Goal: Transaction & Acquisition: Obtain resource

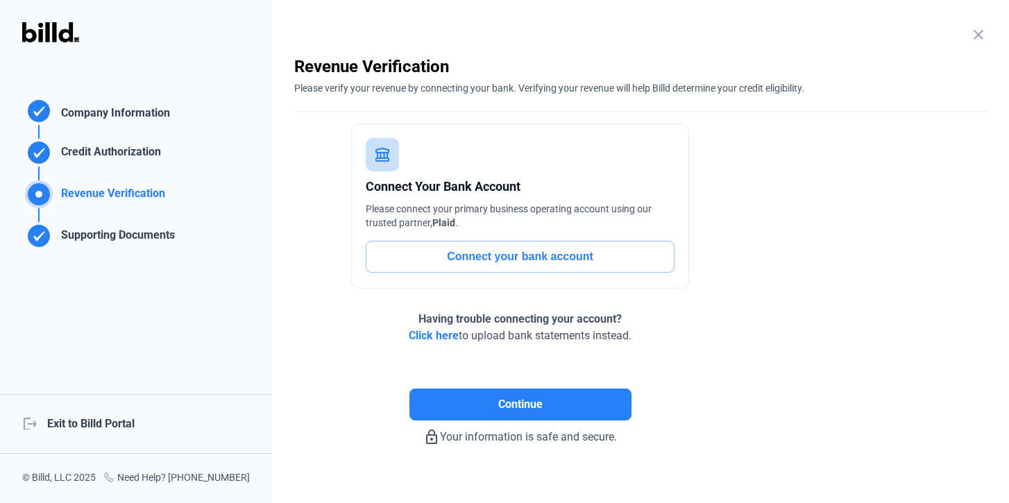
click at [103, 427] on div "logout Exit to Billd Portal" at bounding box center [136, 424] width 272 height 60
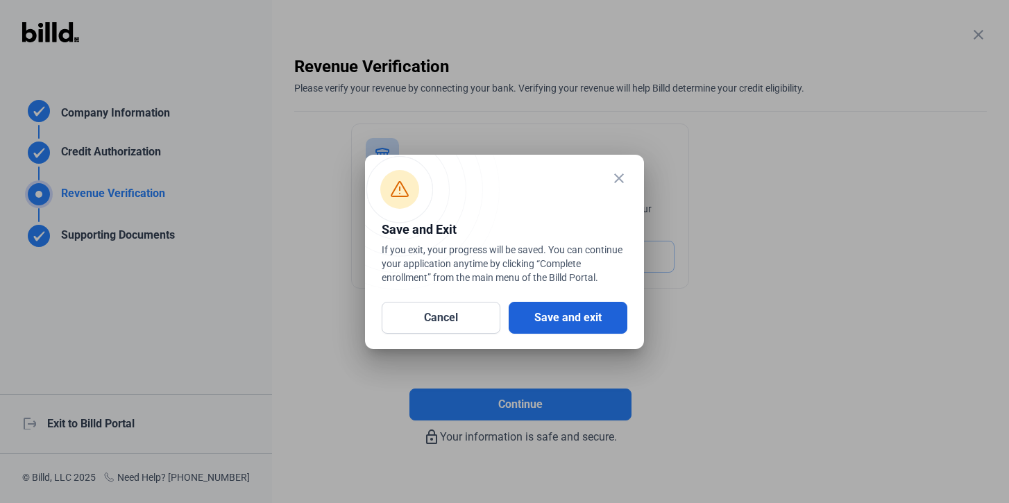
click at [560, 327] on button "Save and exit" at bounding box center [567, 318] width 119 height 32
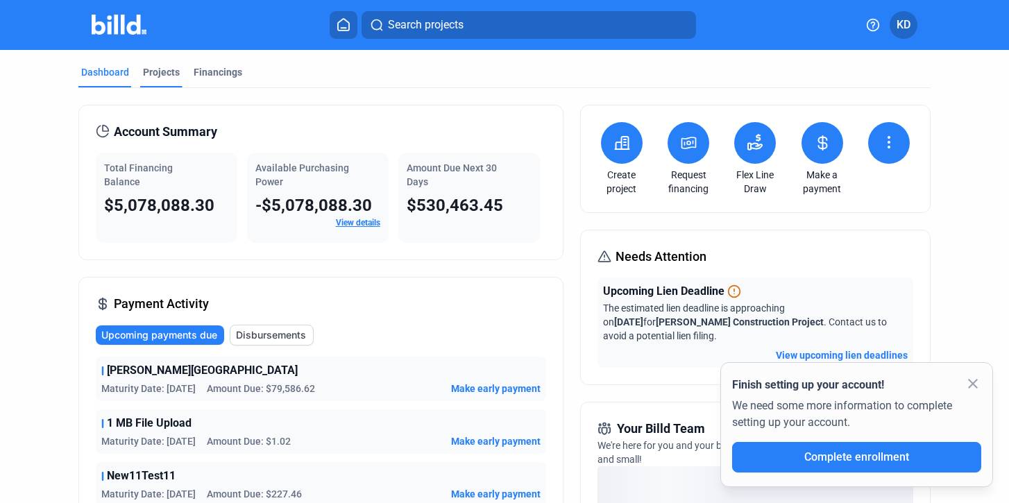
click at [172, 74] on div "Projects" at bounding box center [161, 72] width 37 height 14
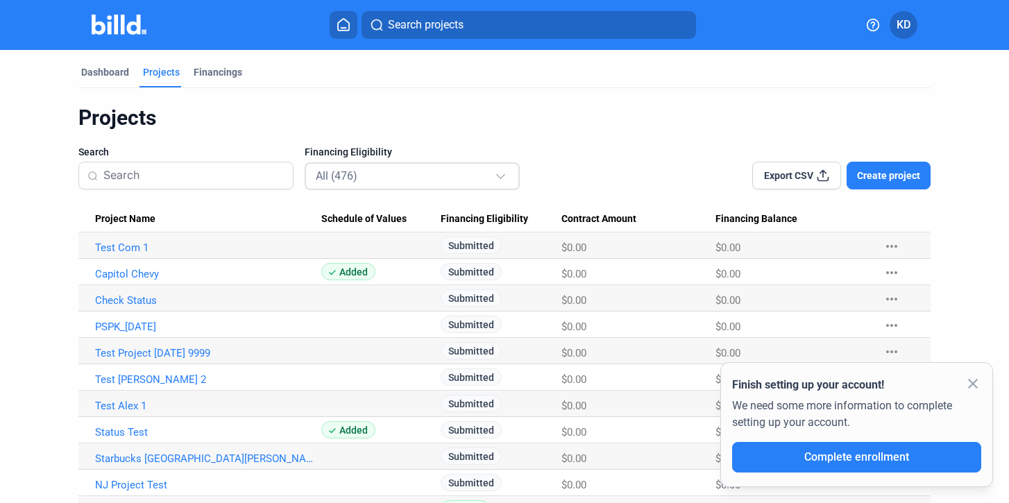
click at [416, 170] on div "All (476)" at bounding box center [405, 175] width 179 height 18
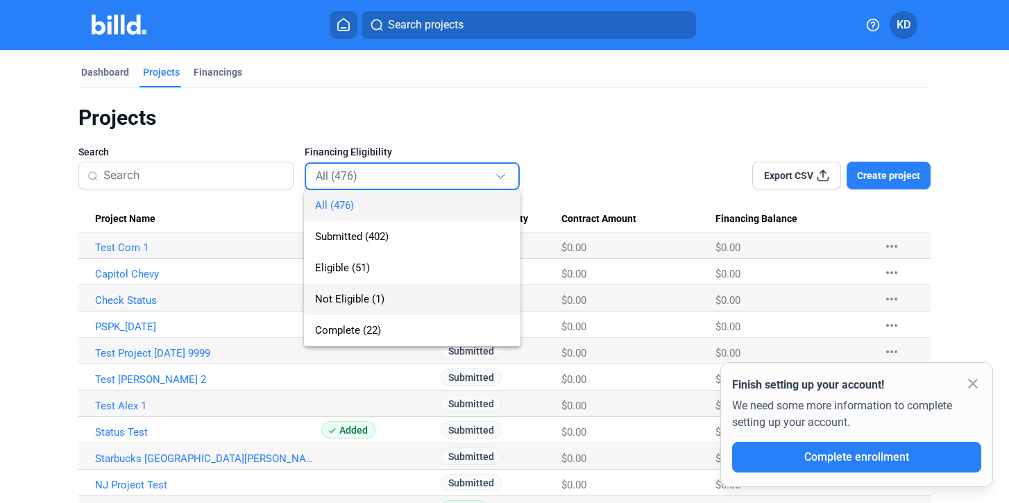
click at [375, 301] on span "Not Eligible (1)" at bounding box center [349, 299] width 69 height 12
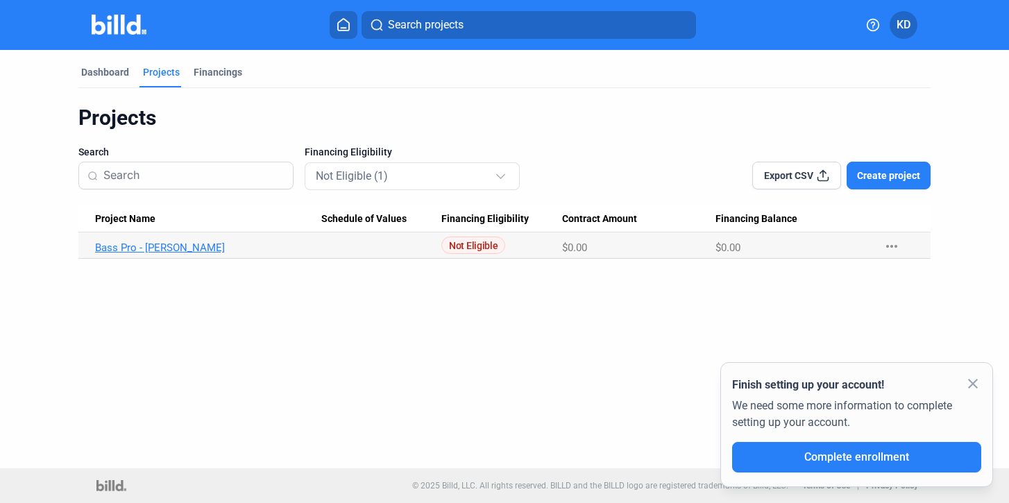
click at [154, 248] on link "Bass Pro - [PERSON_NAME]" at bounding box center [208, 247] width 226 height 12
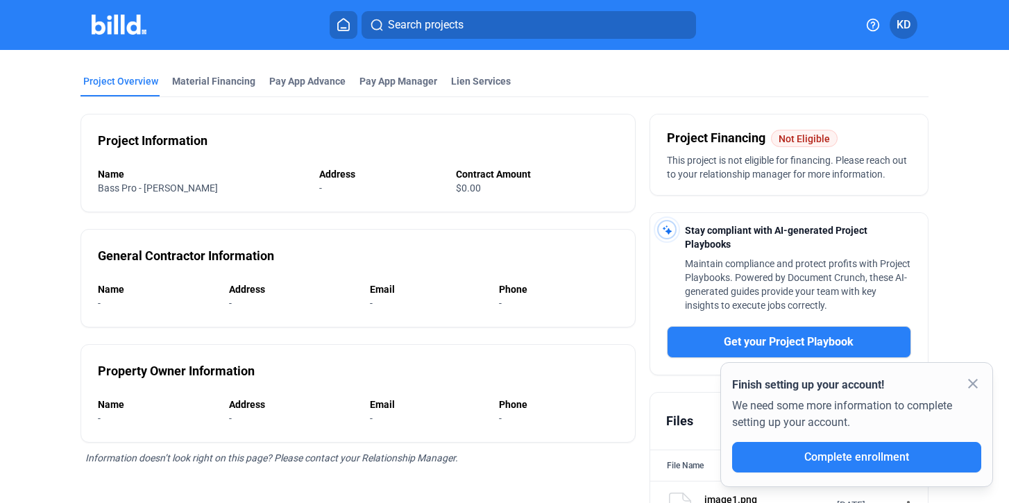
scroll to position [20, 0]
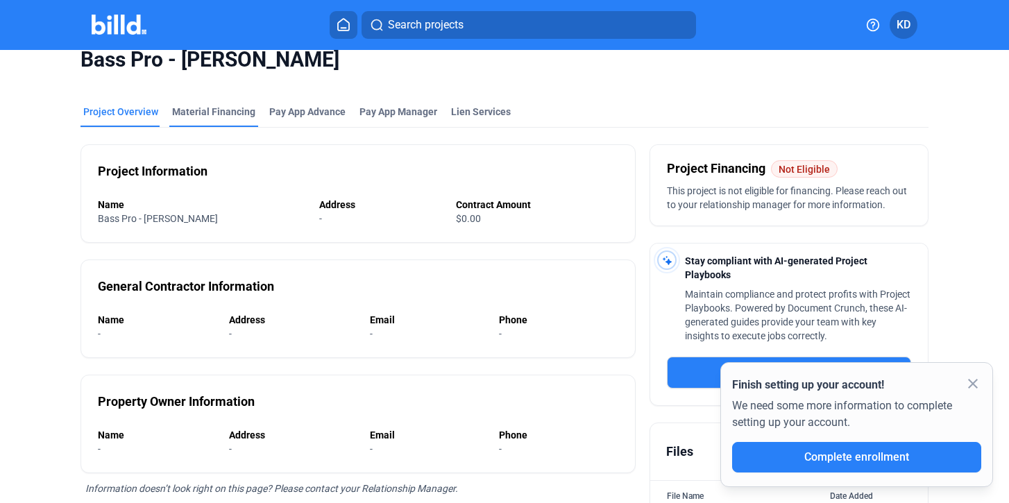
click at [229, 111] on div "Material Financing" at bounding box center [213, 112] width 83 height 14
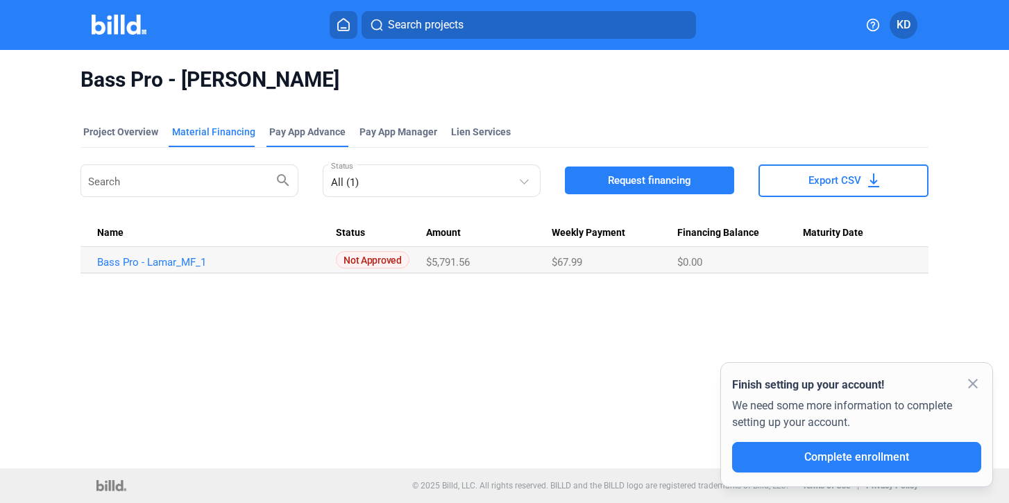
click at [309, 127] on div "Pay App Advance" at bounding box center [307, 132] width 76 height 14
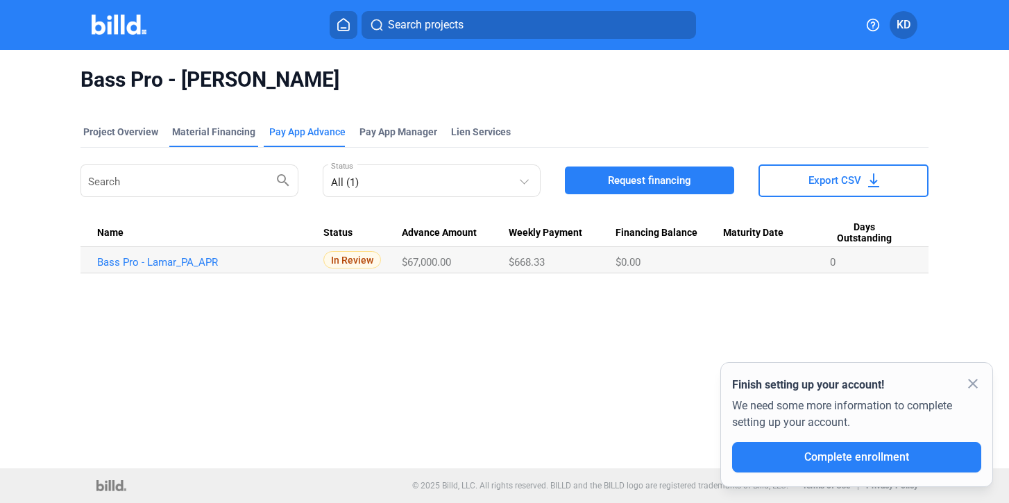
click at [218, 139] on div "Material Financing" at bounding box center [213, 136] width 89 height 22
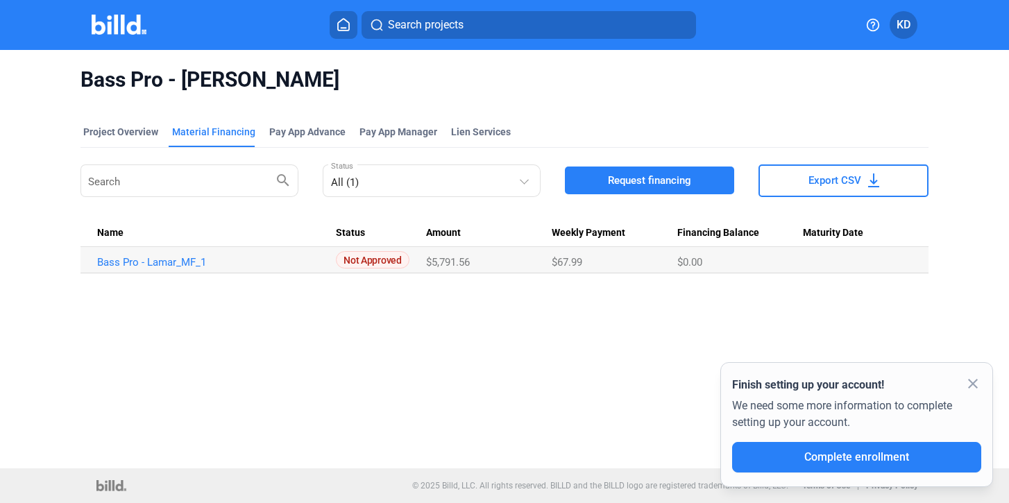
click at [669, 179] on span "Request financing" at bounding box center [649, 180] width 83 height 14
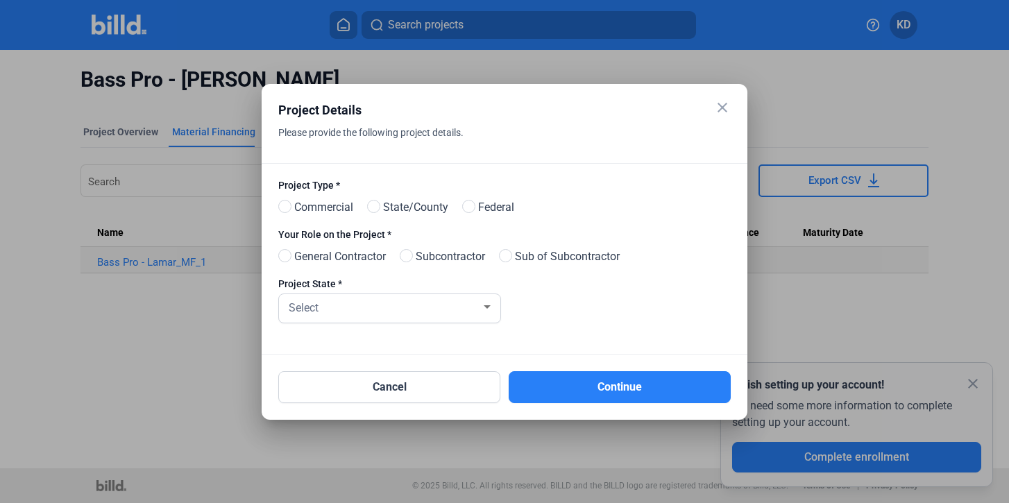
click at [721, 99] on mat-icon "close" at bounding box center [722, 107] width 17 height 17
